Goal: Check status: Check status

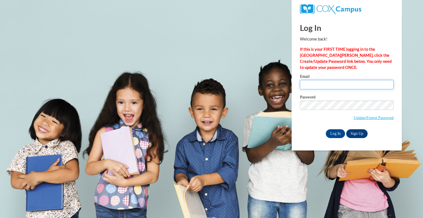
click at [329, 88] on input "Email" at bounding box center [347, 84] width 94 height 9
type input "[EMAIL_ADDRESS][DOMAIN_NAME]"
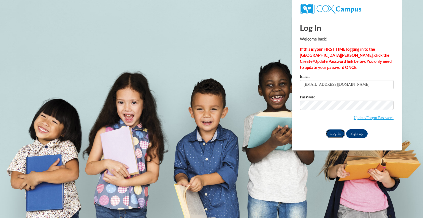
click at [340, 133] on input "Log In" at bounding box center [335, 133] width 19 height 9
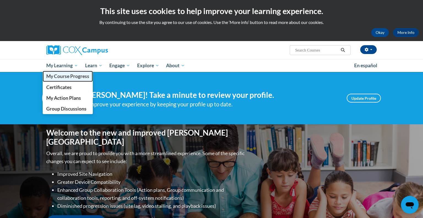
click at [73, 78] on span "My Course Progress" at bounding box center [67, 76] width 43 height 6
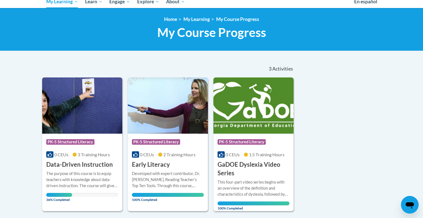
scroll to position [65, 0]
